Goal: Book appointment/travel/reservation

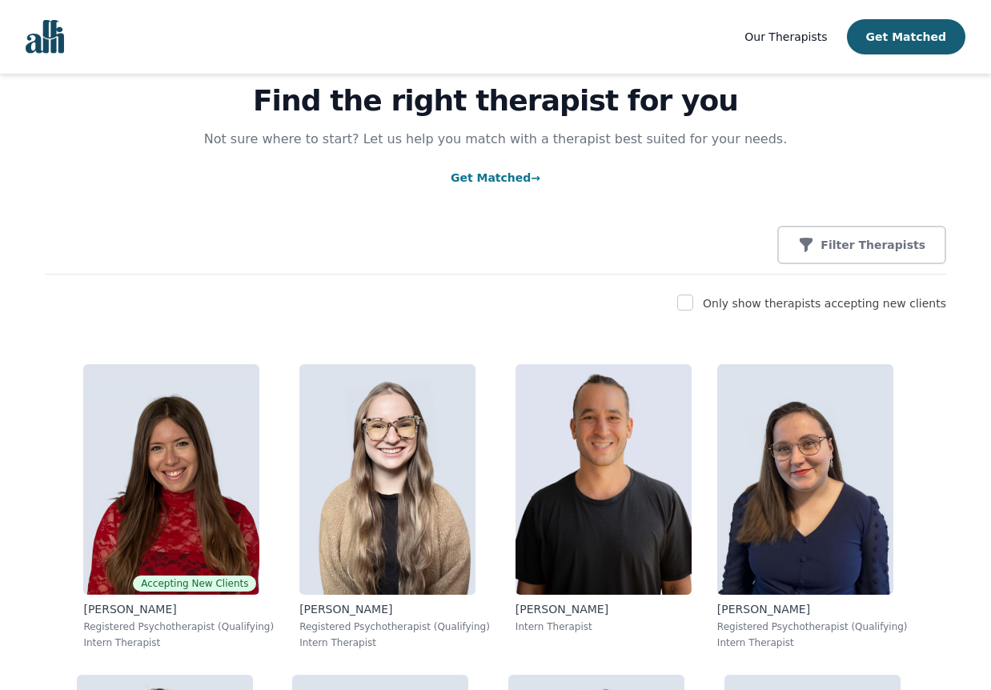
scroll to position [86, 0]
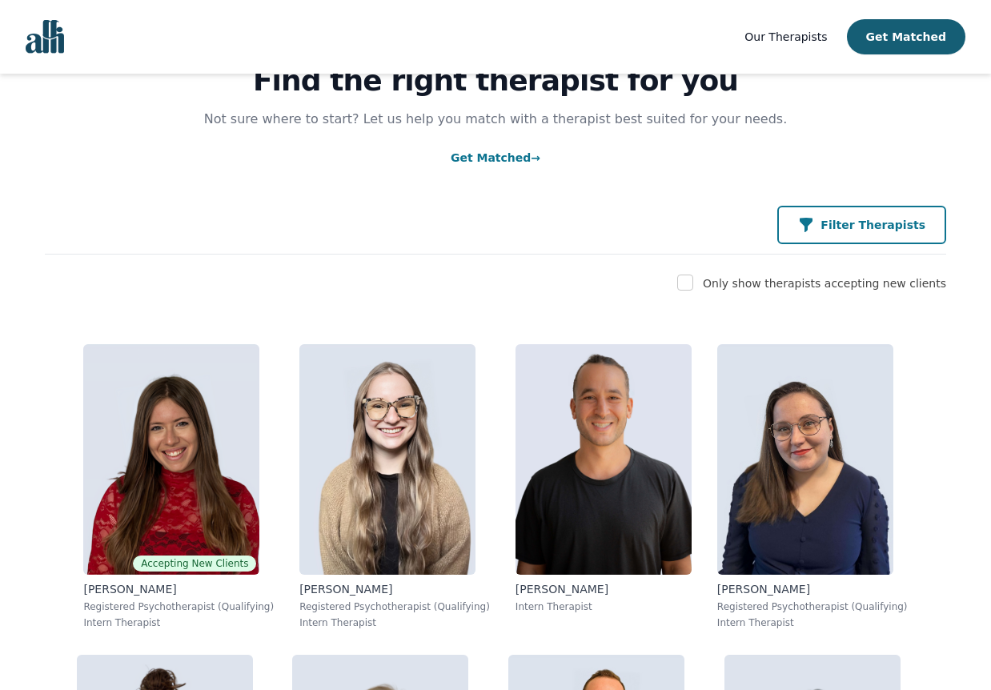
click at [818, 234] on button "Filter Therapists" at bounding box center [861, 225] width 169 height 38
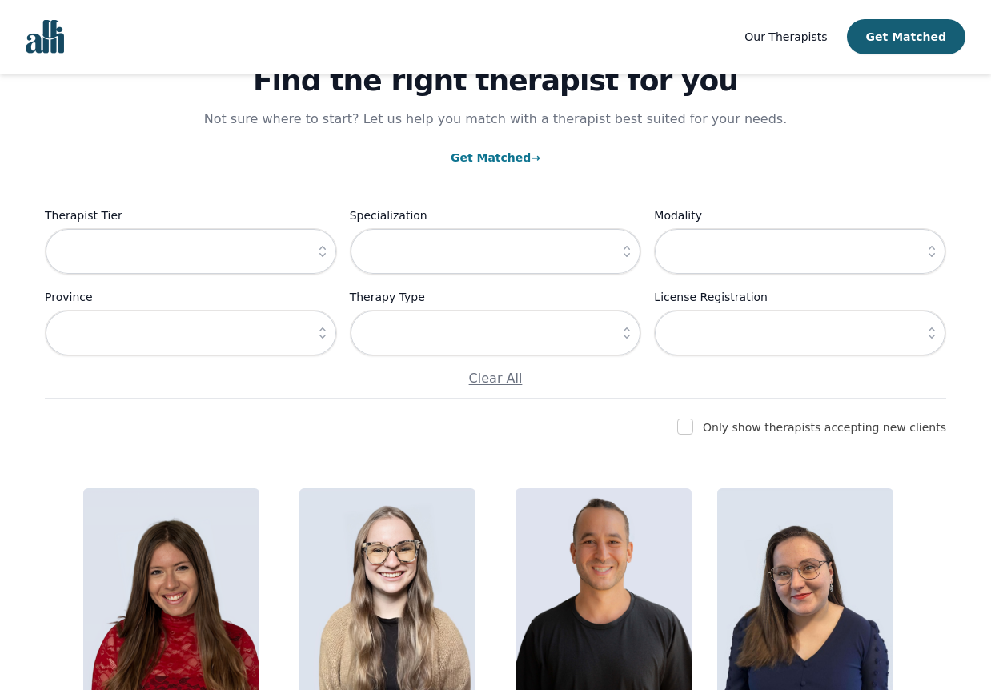
click at [321, 248] on icon "button" at bounding box center [322, 251] width 6 height 11
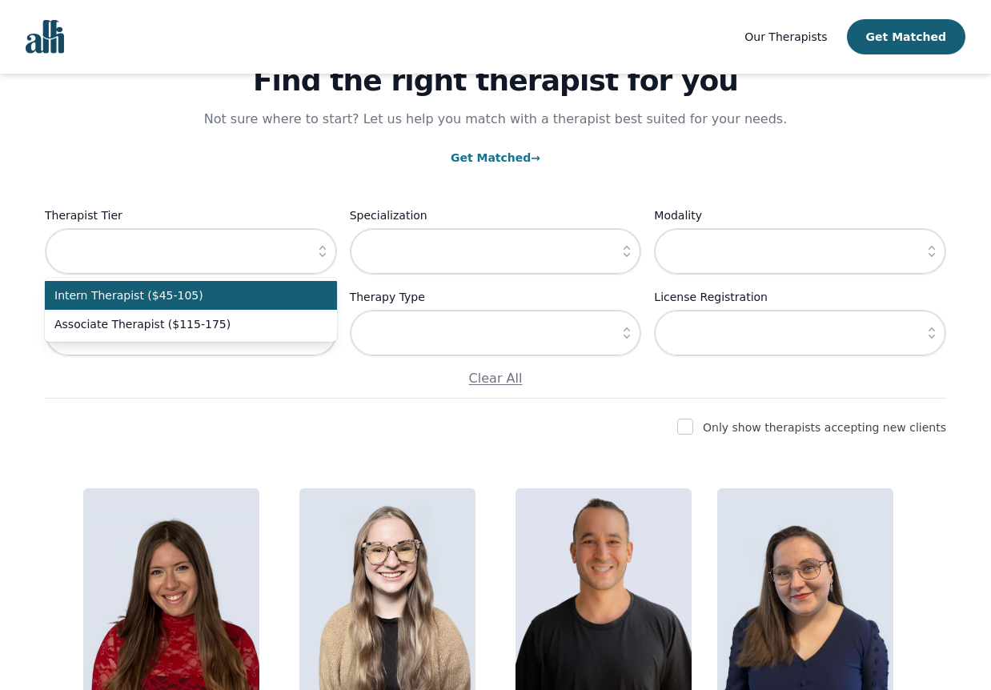
click at [204, 300] on span "Intern Therapist ($45-105)" at bounding box center [181, 295] width 254 height 16
type input "Intern Therapist ($45-105)"
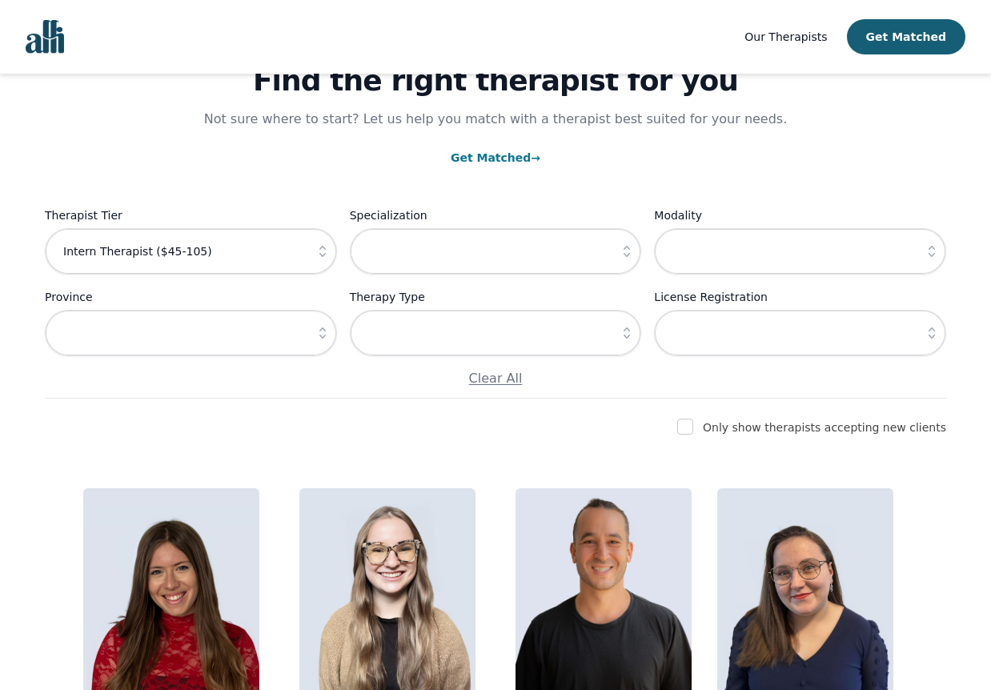
click at [693, 423] on input "checkbox" at bounding box center [685, 427] width 16 height 16
checkbox input "true"
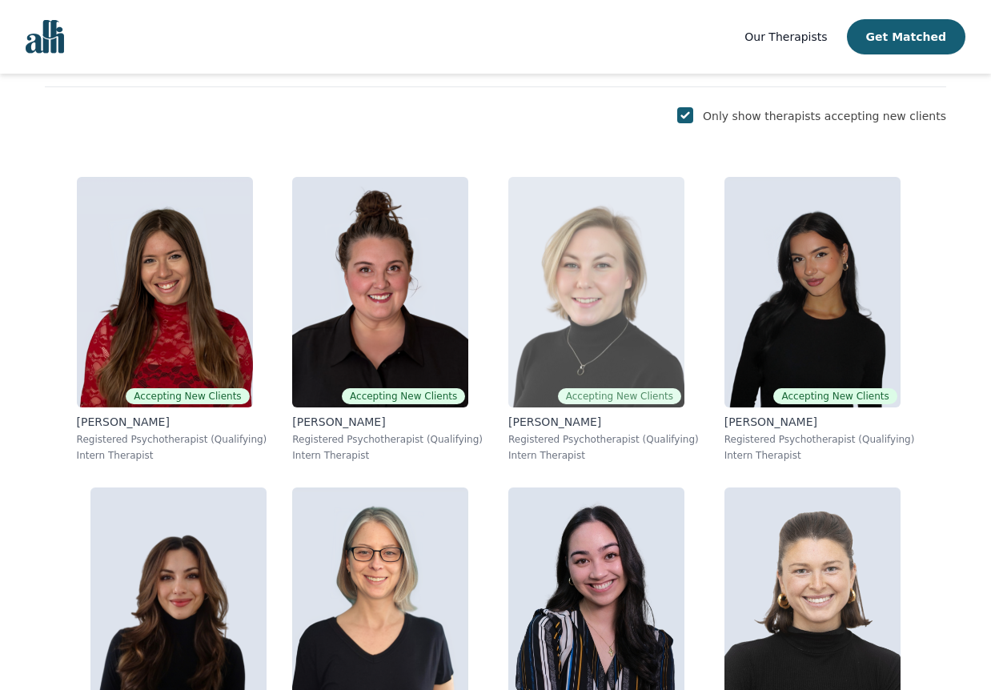
click at [591, 319] on img at bounding box center [596, 292] width 176 height 231
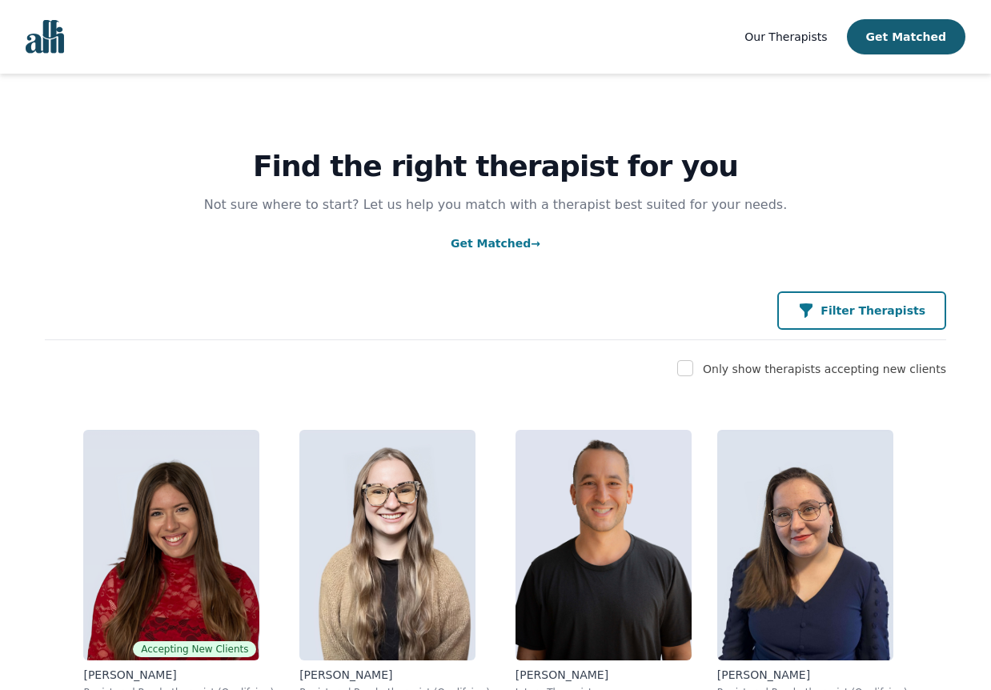
click at [854, 305] on p "Filter Therapists" at bounding box center [872, 311] width 105 height 16
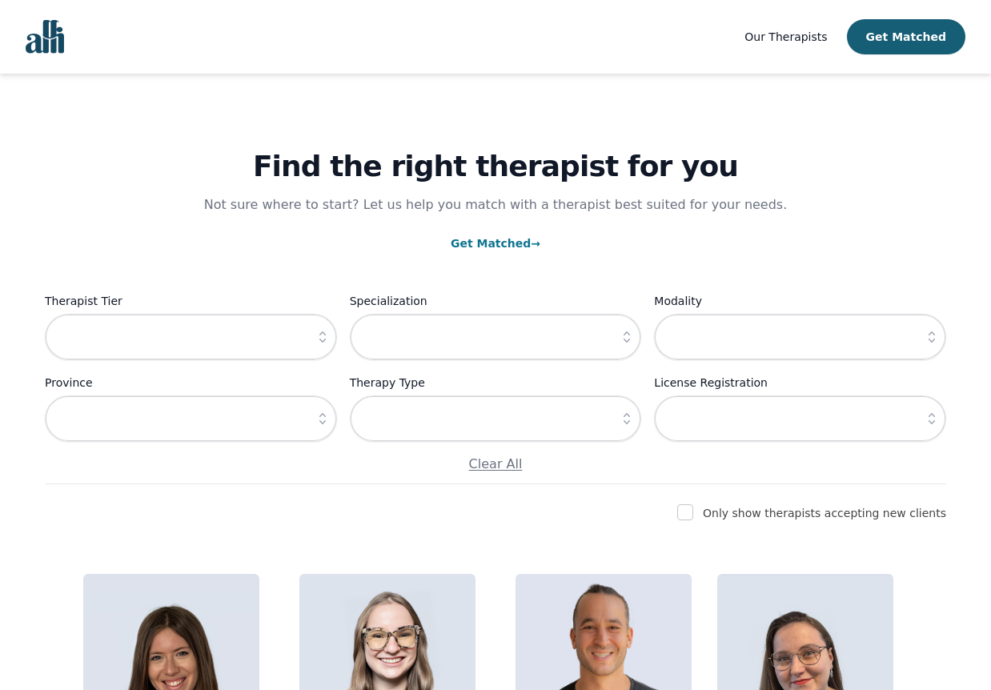
click at [316, 335] on icon "button" at bounding box center [323, 337] width 16 height 16
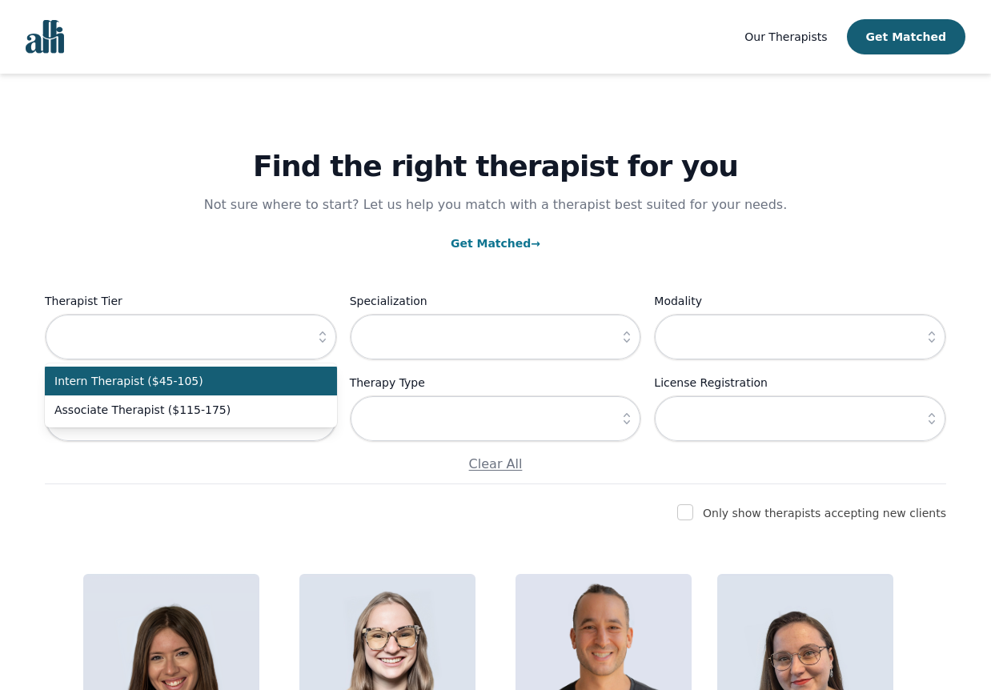
click at [253, 383] on span "Intern Therapist ($45-105)" at bounding box center [181, 381] width 254 height 16
type input "Intern Therapist ($45-105)"
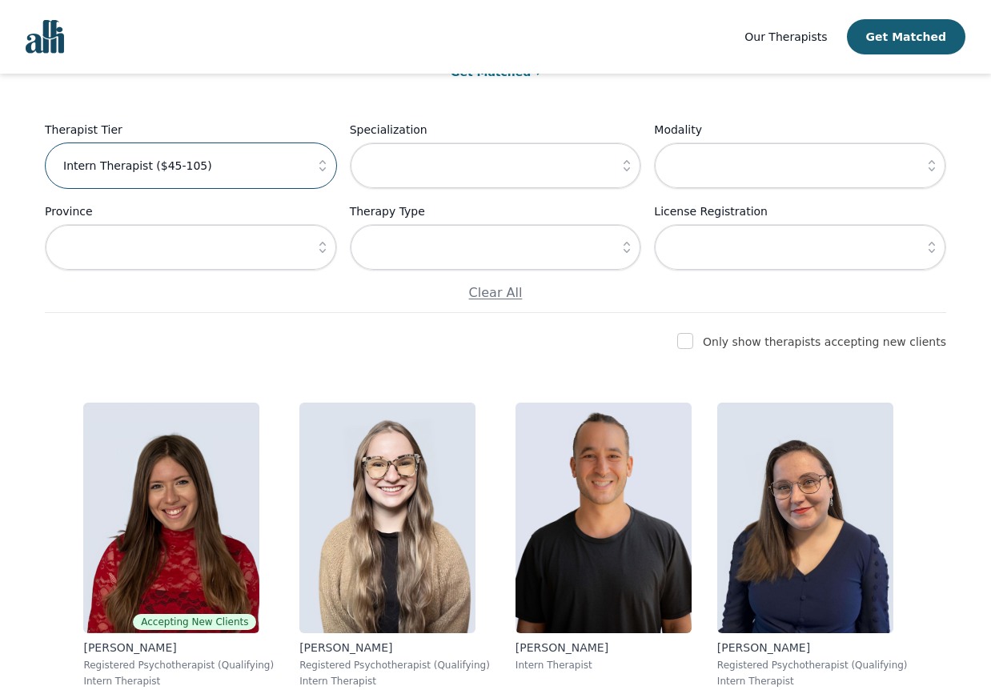
scroll to position [347, 0]
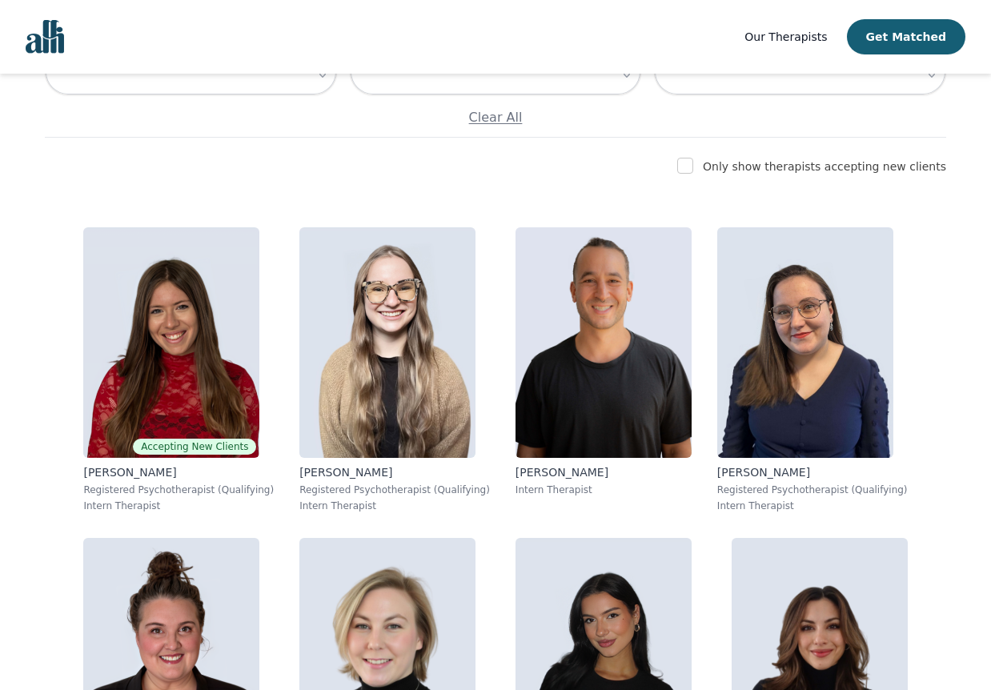
click at [693, 167] on input "checkbox" at bounding box center [685, 166] width 16 height 16
checkbox input "true"
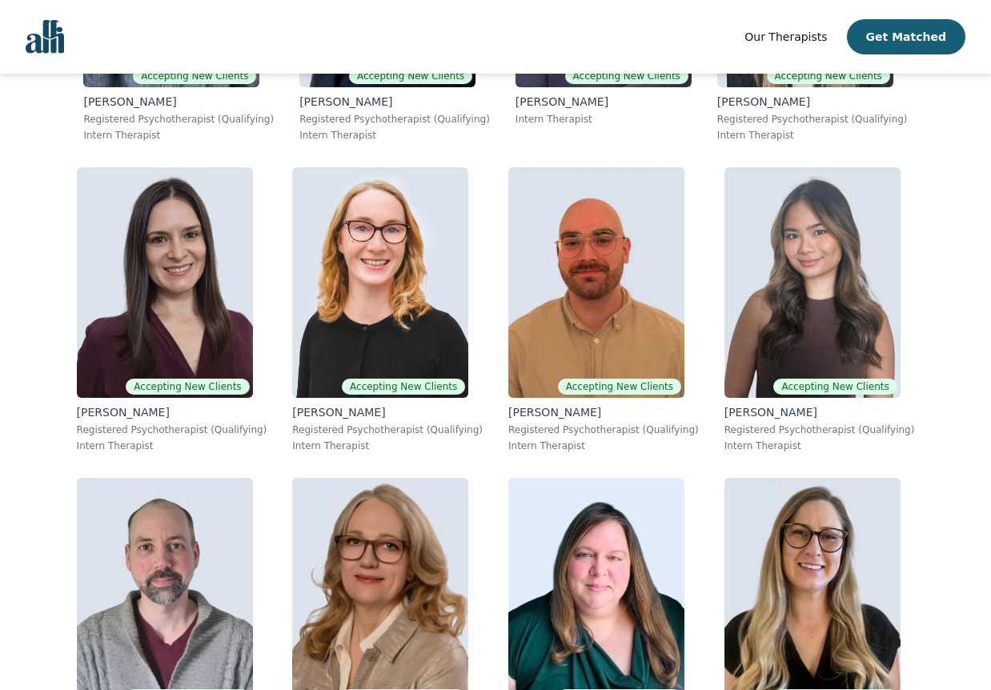
scroll to position [1659, 0]
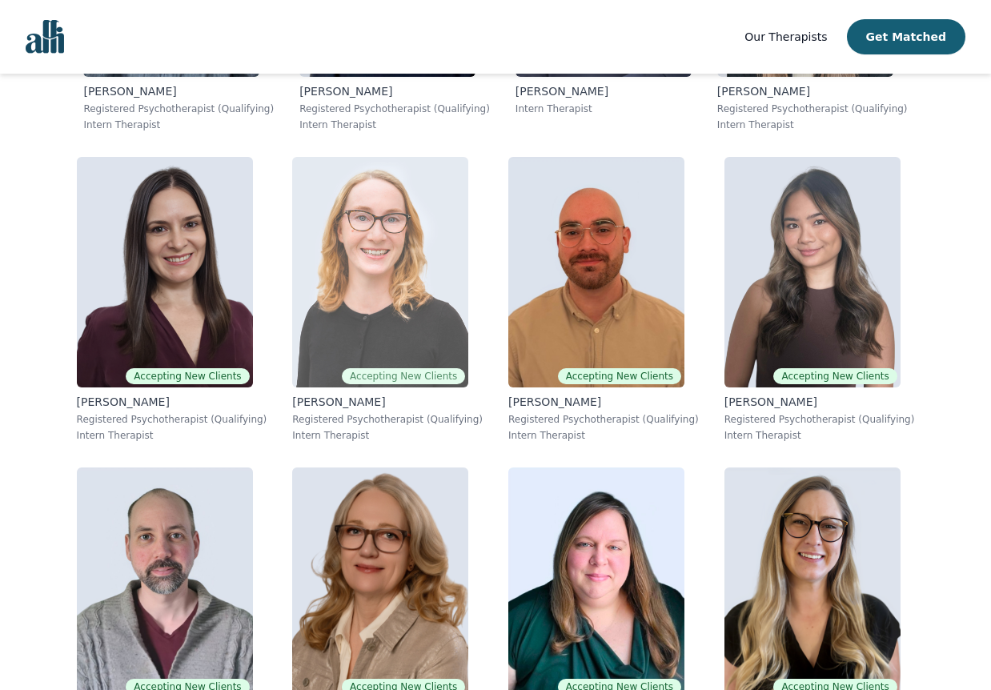
click at [429, 297] on img at bounding box center [380, 272] width 176 height 231
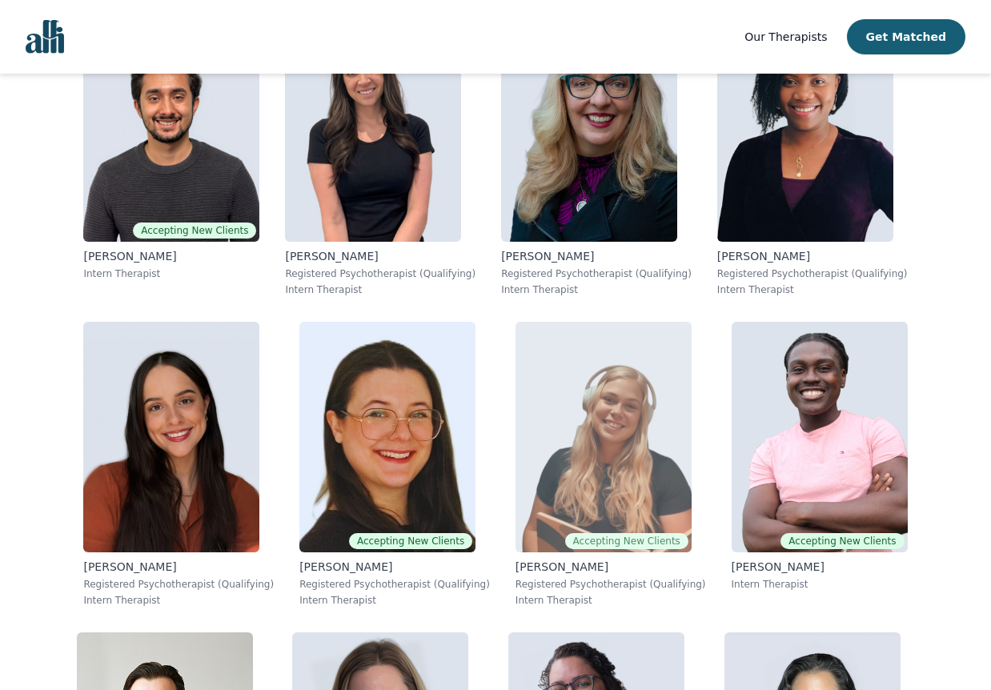
scroll to position [9730, 0]
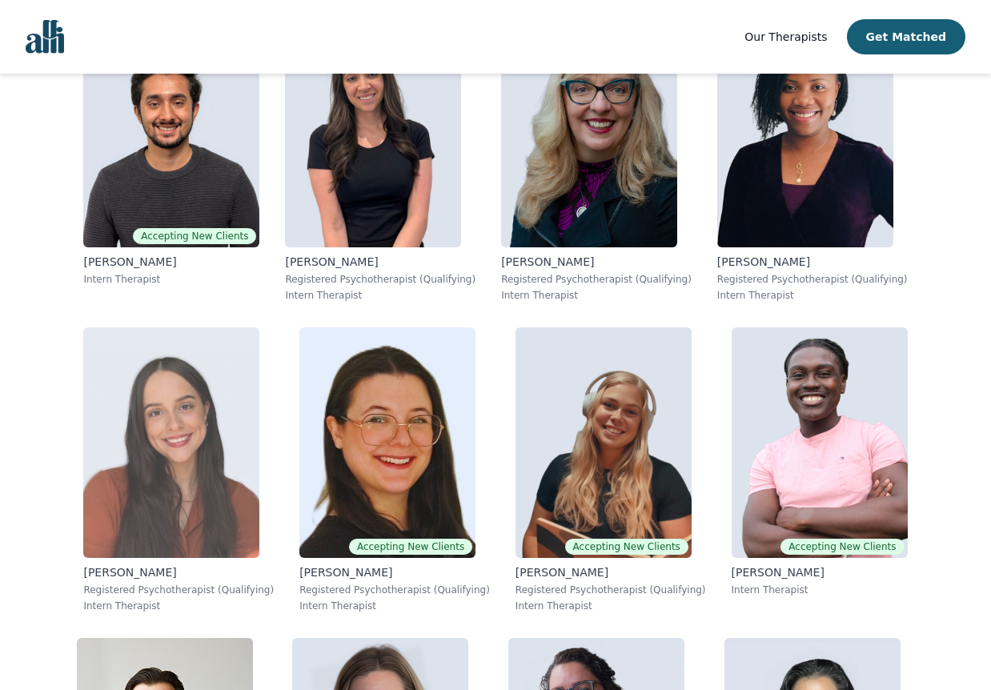
click at [202, 497] on img at bounding box center [171, 442] width 176 height 231
